Goal: Information Seeking & Learning: Learn about a topic

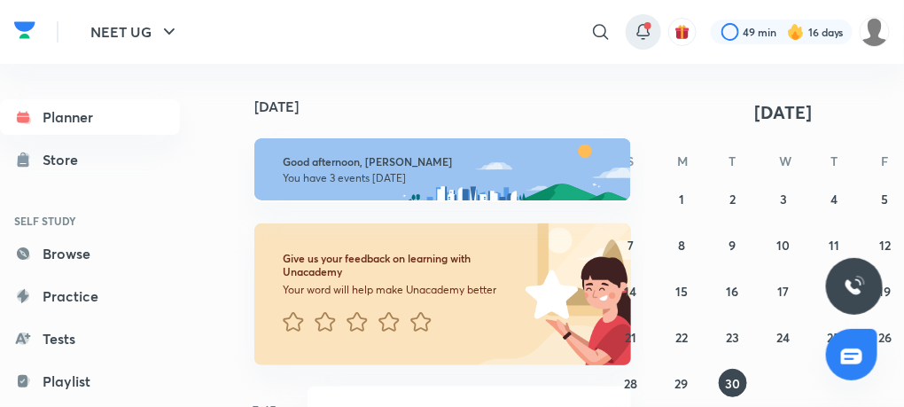
click at [636, 27] on icon at bounding box center [643, 31] width 21 height 21
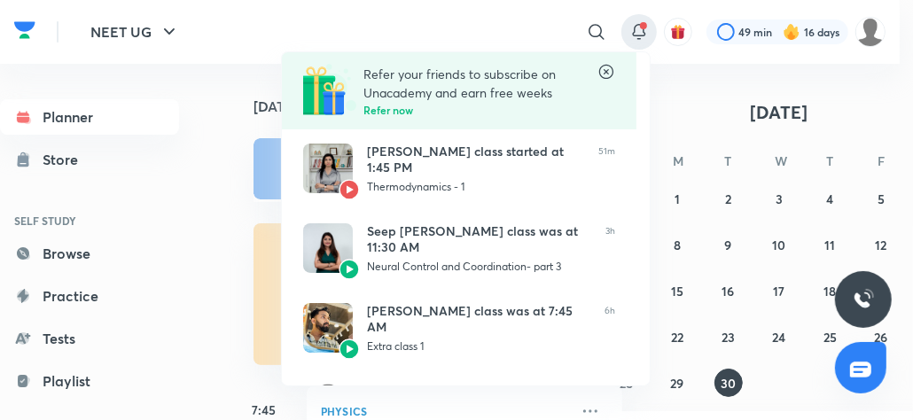
click at [233, 62] on div at bounding box center [456, 210] width 913 height 420
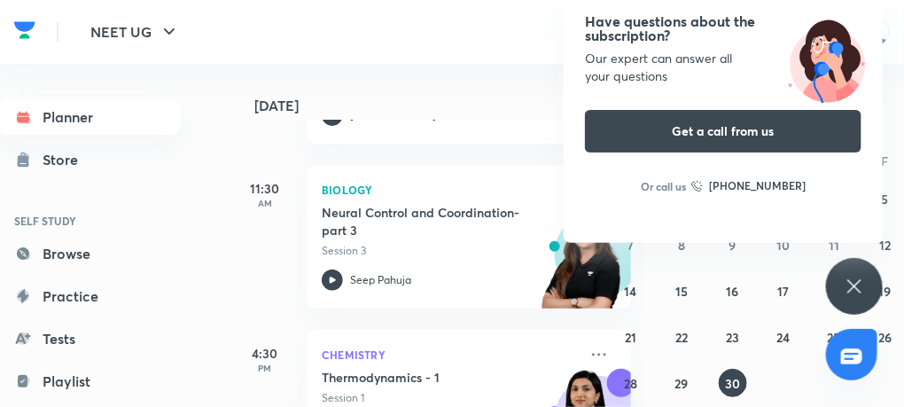
scroll to position [467, 0]
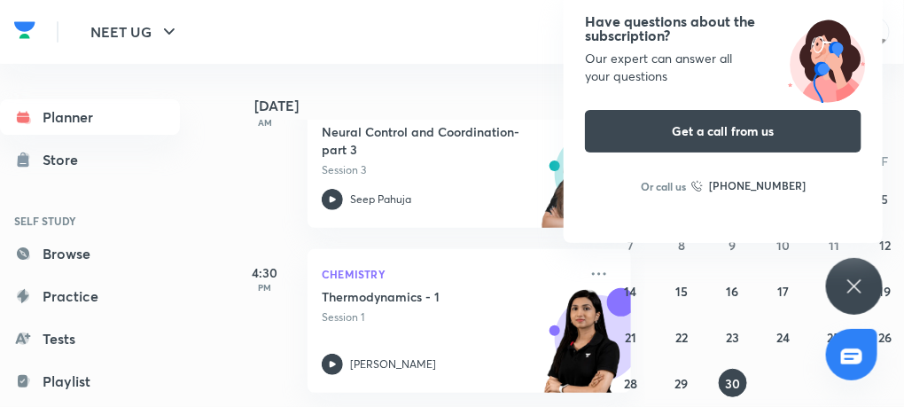
click at [863, 285] on icon at bounding box center [854, 286] width 21 height 21
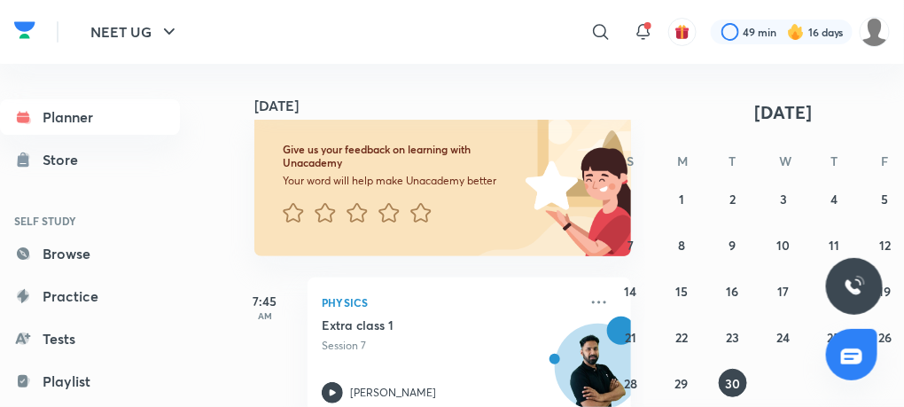
scroll to position [18, 0]
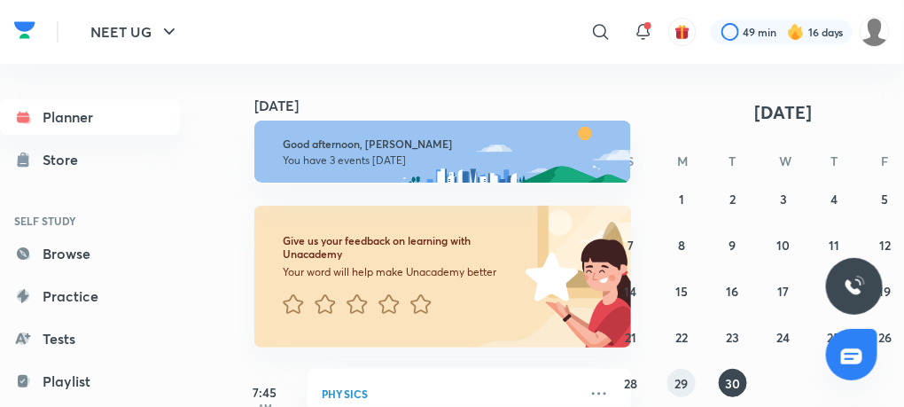
click at [683, 375] on abbr "29" at bounding box center [681, 383] width 13 height 17
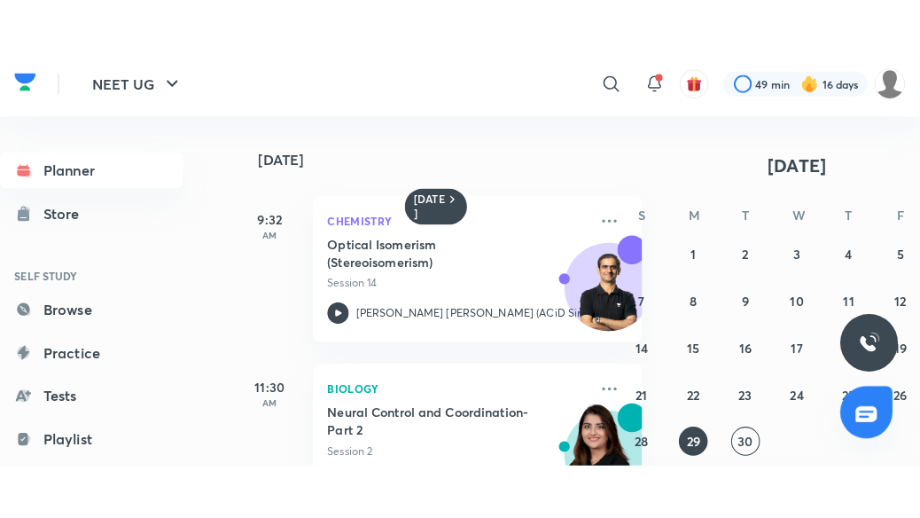
scroll to position [222, 0]
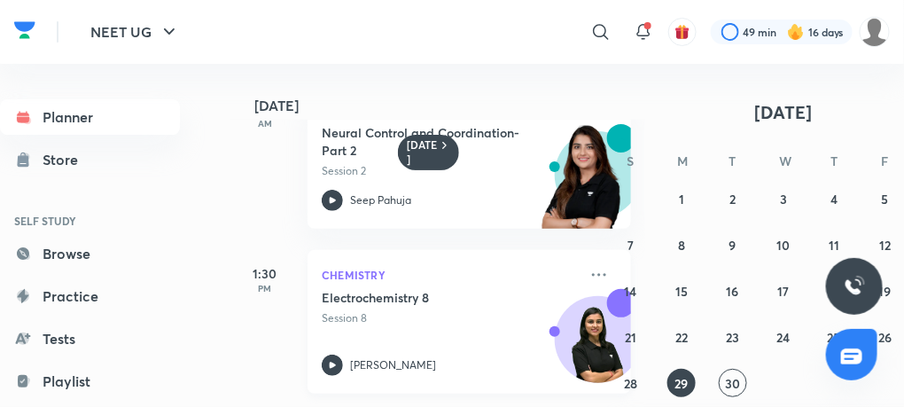
click at [334, 359] on icon at bounding box center [332, 365] width 21 height 21
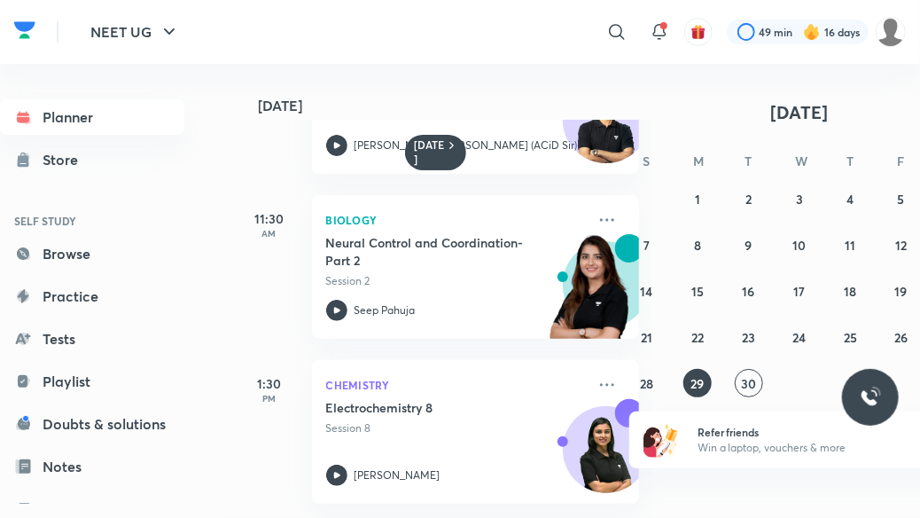
scroll to position [124, 0]
